Goal: Check status: Check status

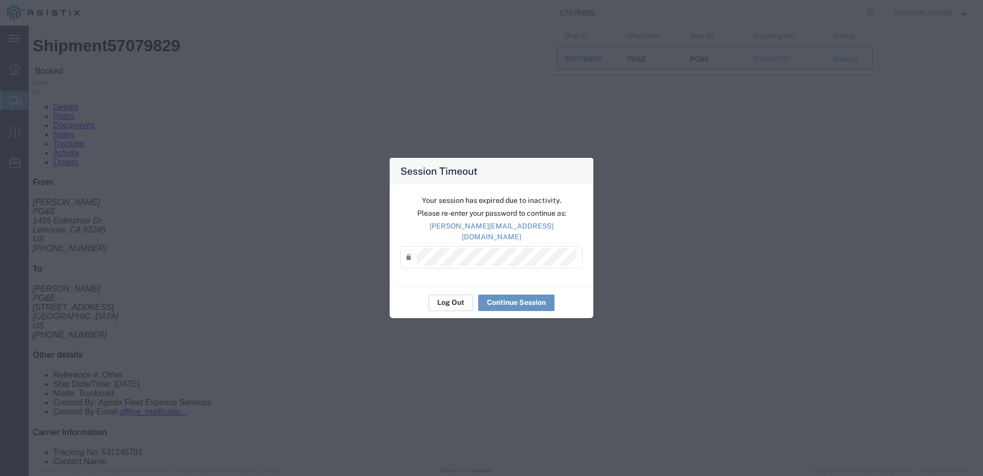
click at [459, 301] on button "Log Out" at bounding box center [451, 302] width 45 height 16
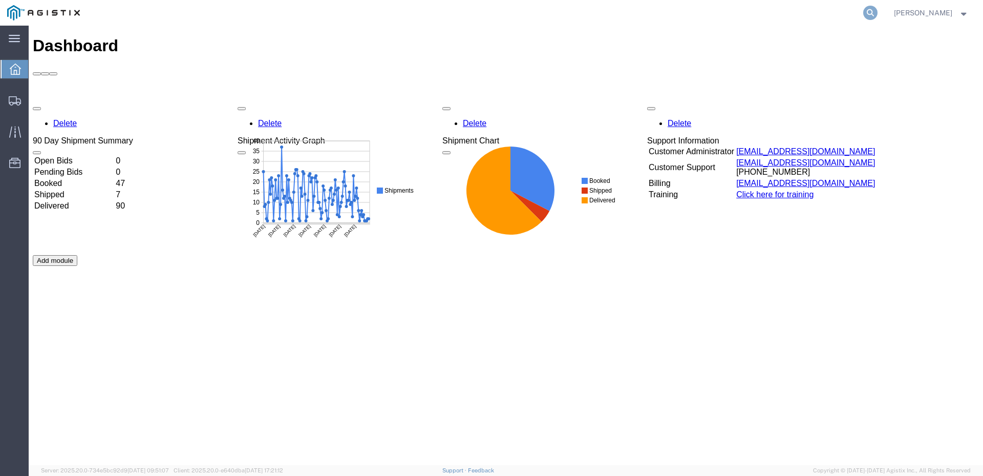
click at [878, 12] on icon at bounding box center [870, 13] width 14 height 14
type input "57079829"
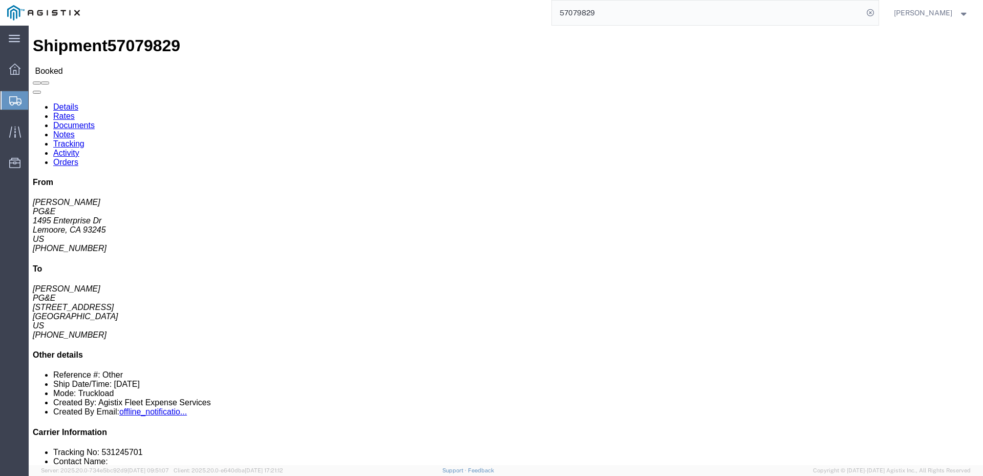
click span
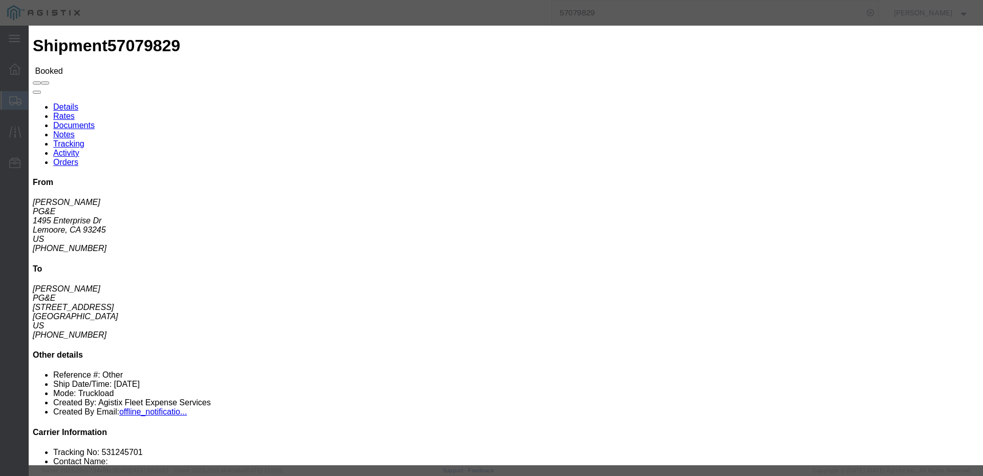
click input "text"
type input "Enter Email Address"
click icon "button"
